Goal: Use online tool/utility: Utilize a website feature to perform a specific function

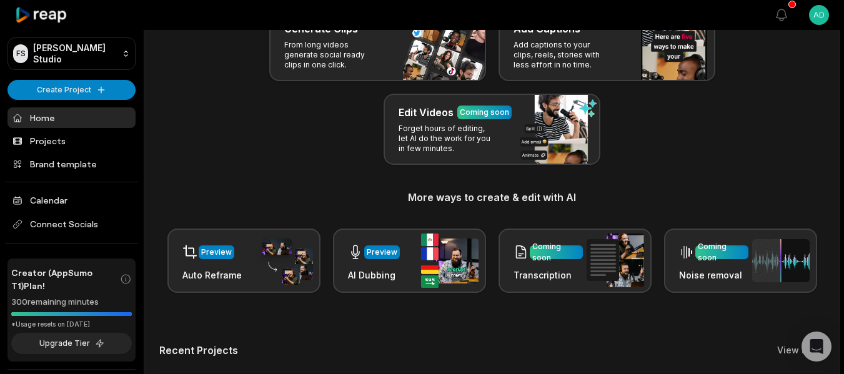
scroll to position [63, 0]
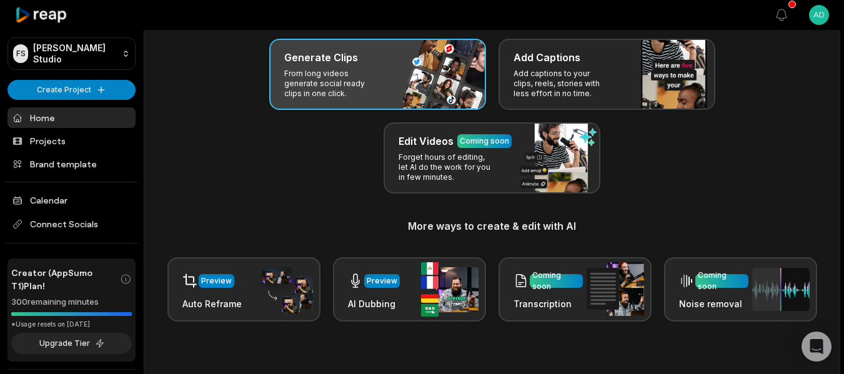
click at [421, 71] on div "Generate Clips From long videos generate social ready clips in one click." at bounding box center [377, 74] width 217 height 71
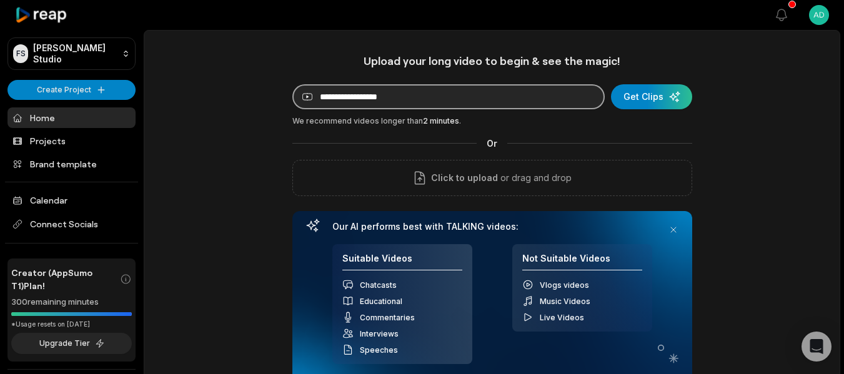
click at [419, 89] on input at bounding box center [449, 96] width 313 height 25
paste input "**********"
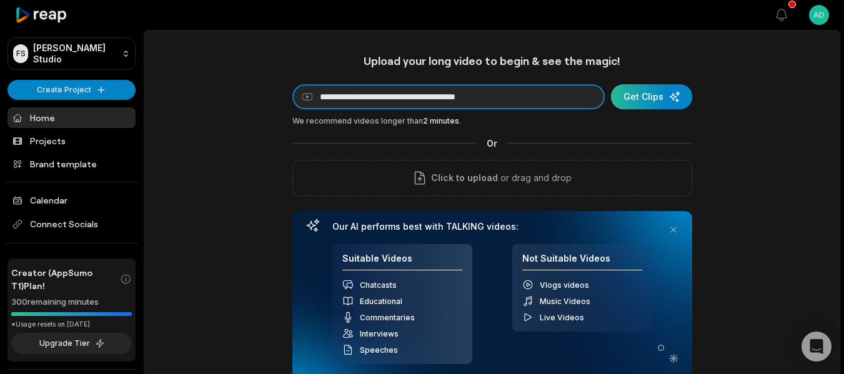
type input "**********"
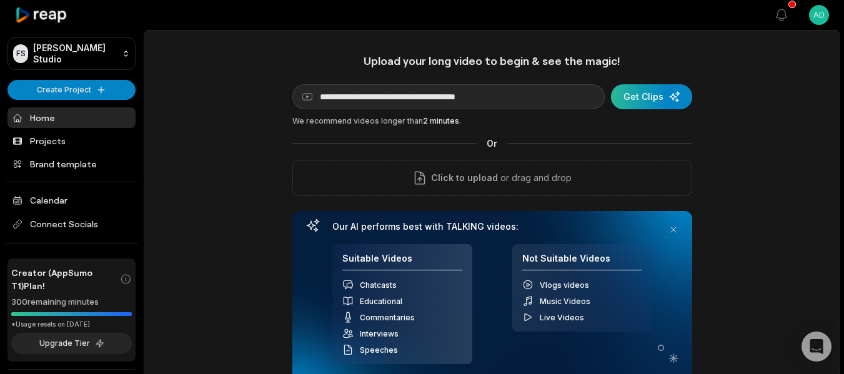
click at [661, 102] on div "submit" at bounding box center [651, 96] width 81 height 25
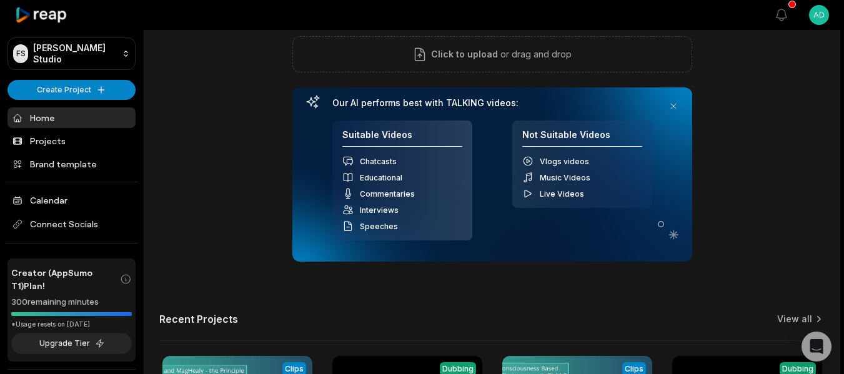
scroll to position [125, 0]
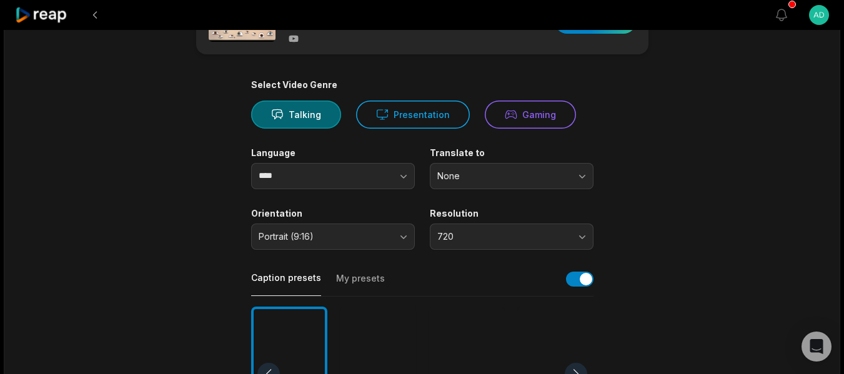
scroll to position [125, 0]
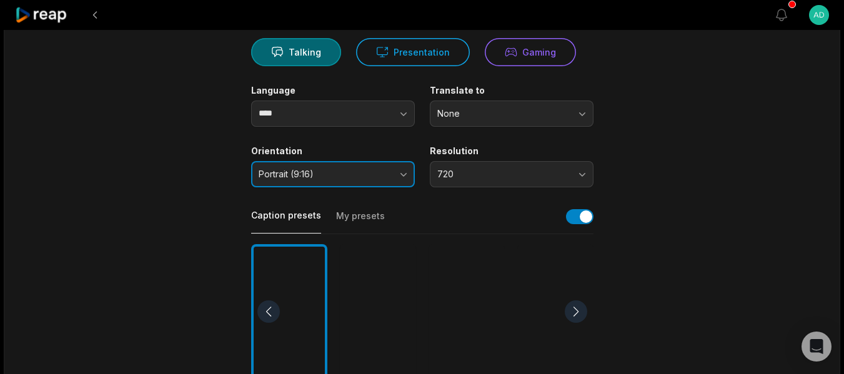
click at [386, 174] on span "Portrait (9:16)" at bounding box center [324, 174] width 131 height 11
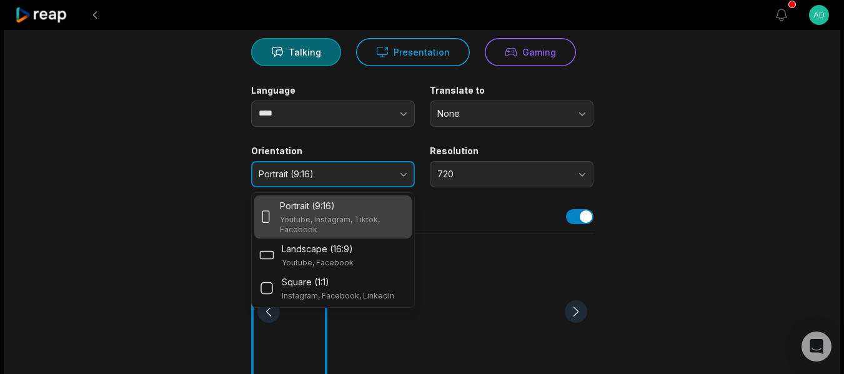
click at [385, 174] on span "Portrait (9:16)" at bounding box center [324, 174] width 131 height 11
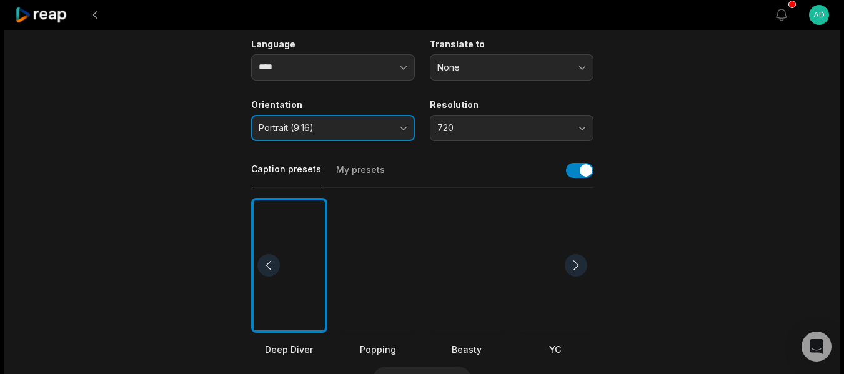
scroll to position [188, 0]
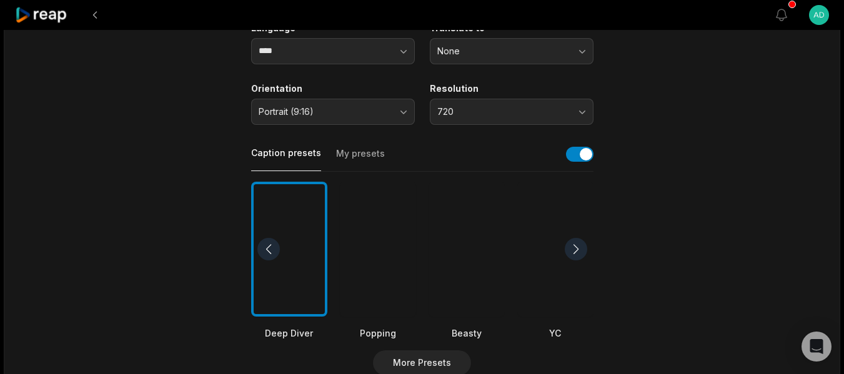
click at [391, 236] on div at bounding box center [378, 250] width 76 height 136
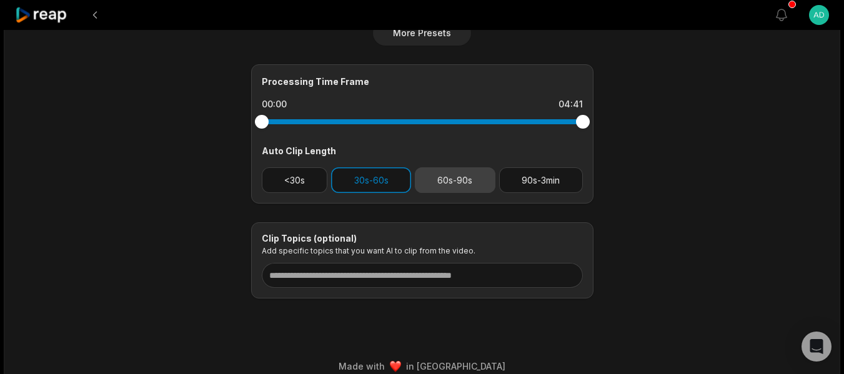
scroll to position [532, 0]
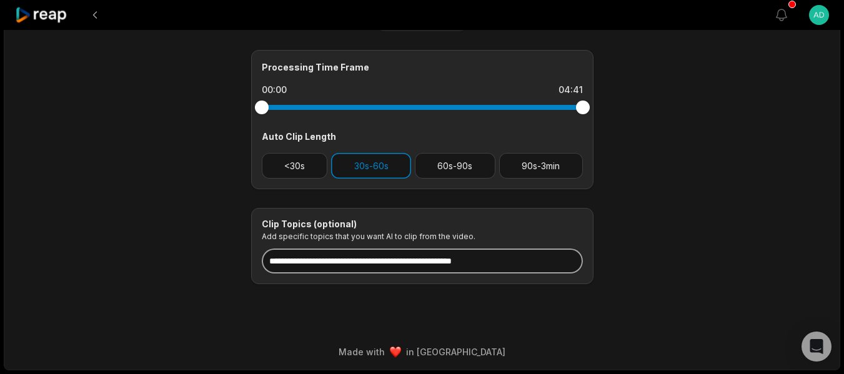
click at [362, 264] on input at bounding box center [422, 261] width 321 height 25
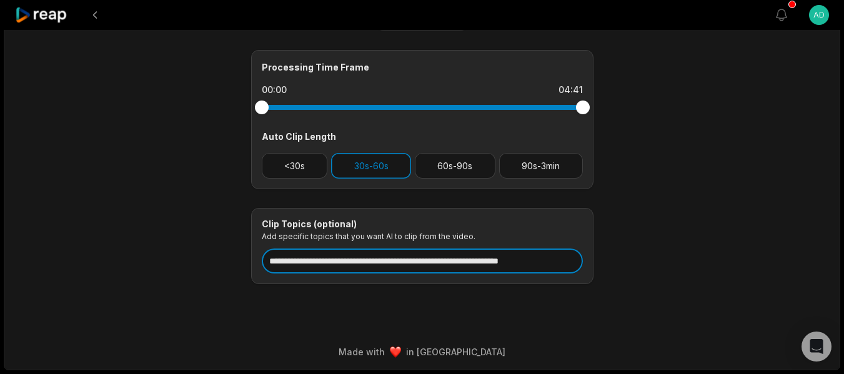
type input "**********"
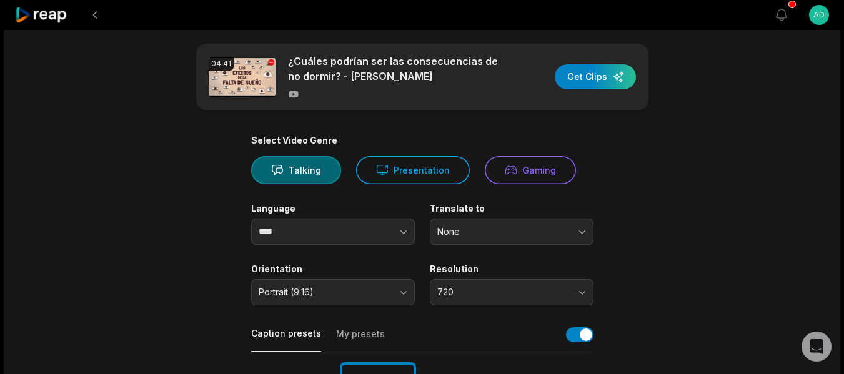
scroll to position [0, 0]
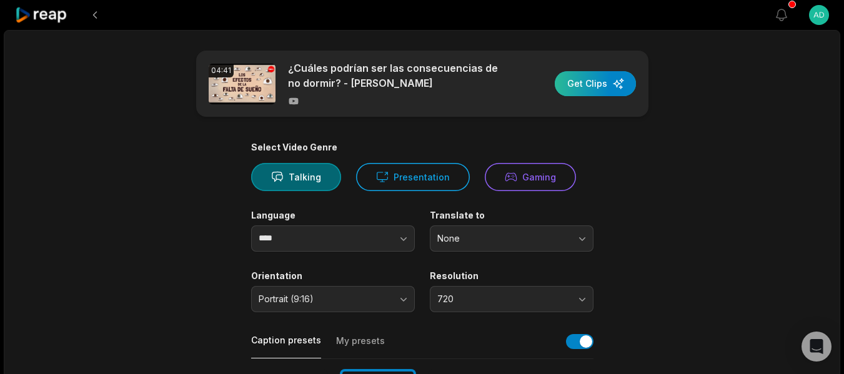
click at [605, 86] on div "button" at bounding box center [595, 83] width 81 height 25
